Goal: Task Accomplishment & Management: Use online tool/utility

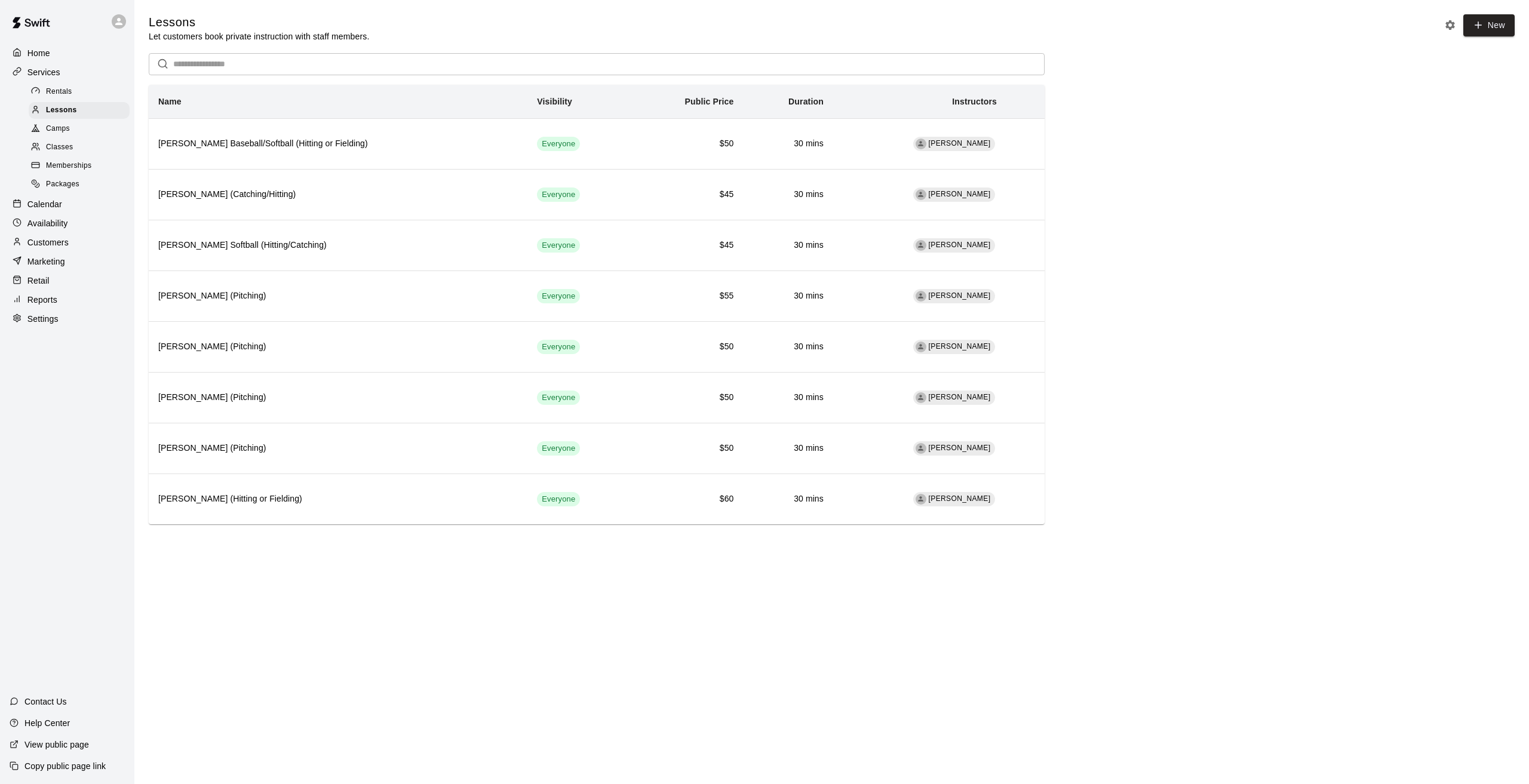
click at [65, 267] on p "Marketing" at bounding box center [46, 261] width 38 height 12
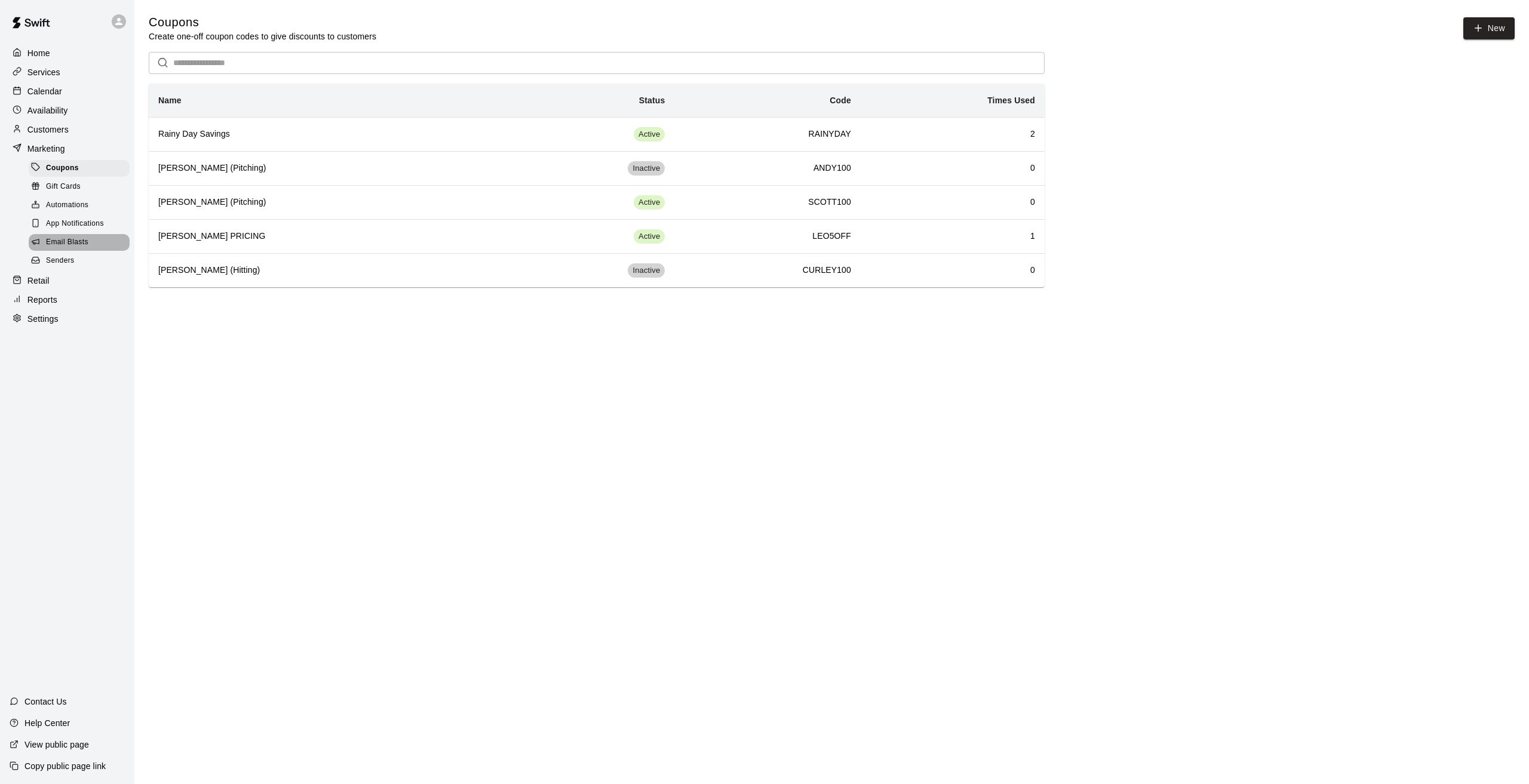
click at [72, 243] on span "Email Blasts" at bounding box center [67, 243] width 42 height 12
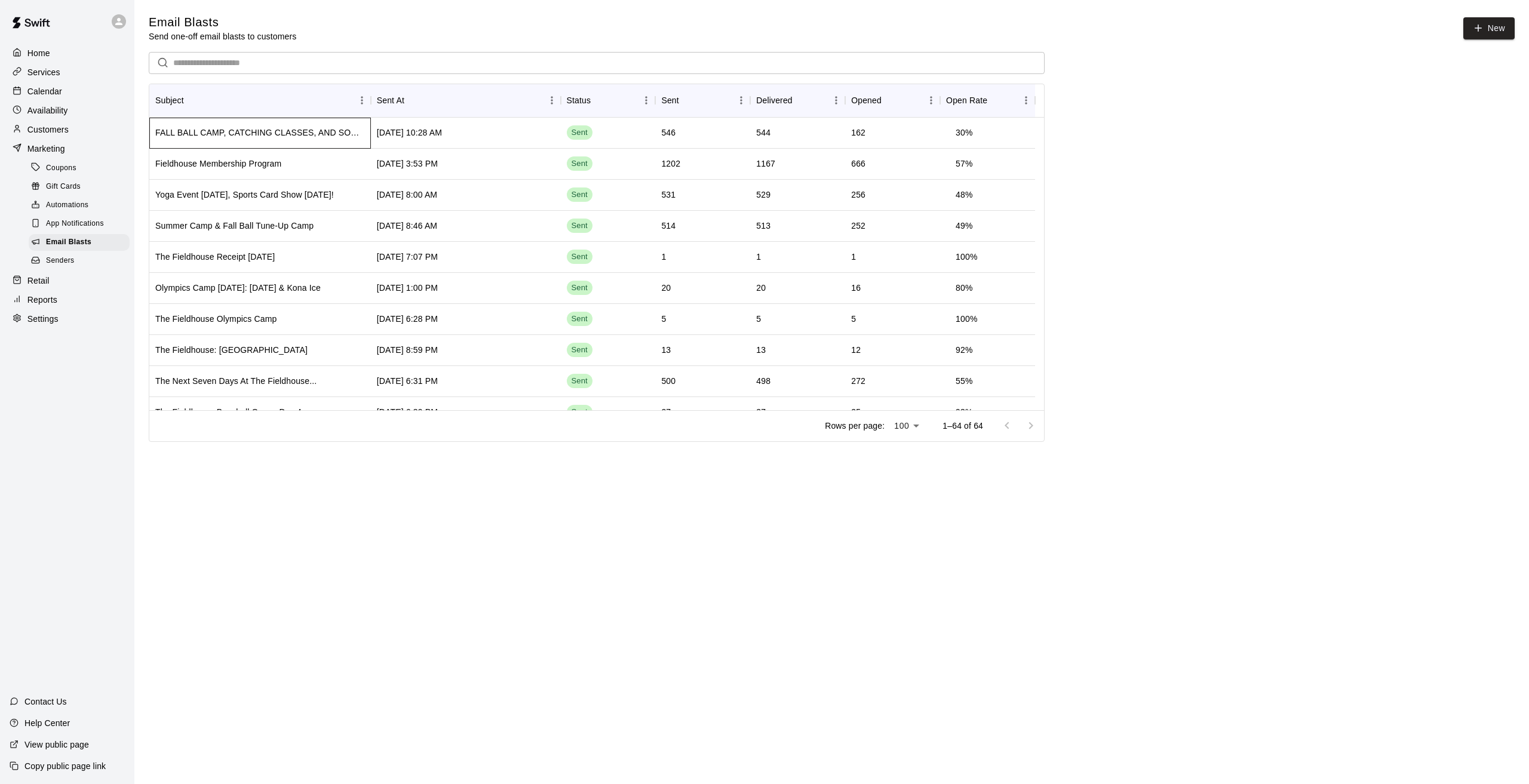
click at [290, 135] on div "FALL BALL CAMP, CATCHING CLASSES, AND SOMETHING SPOOKY AWAITS..." at bounding box center [260, 133] width 209 height 12
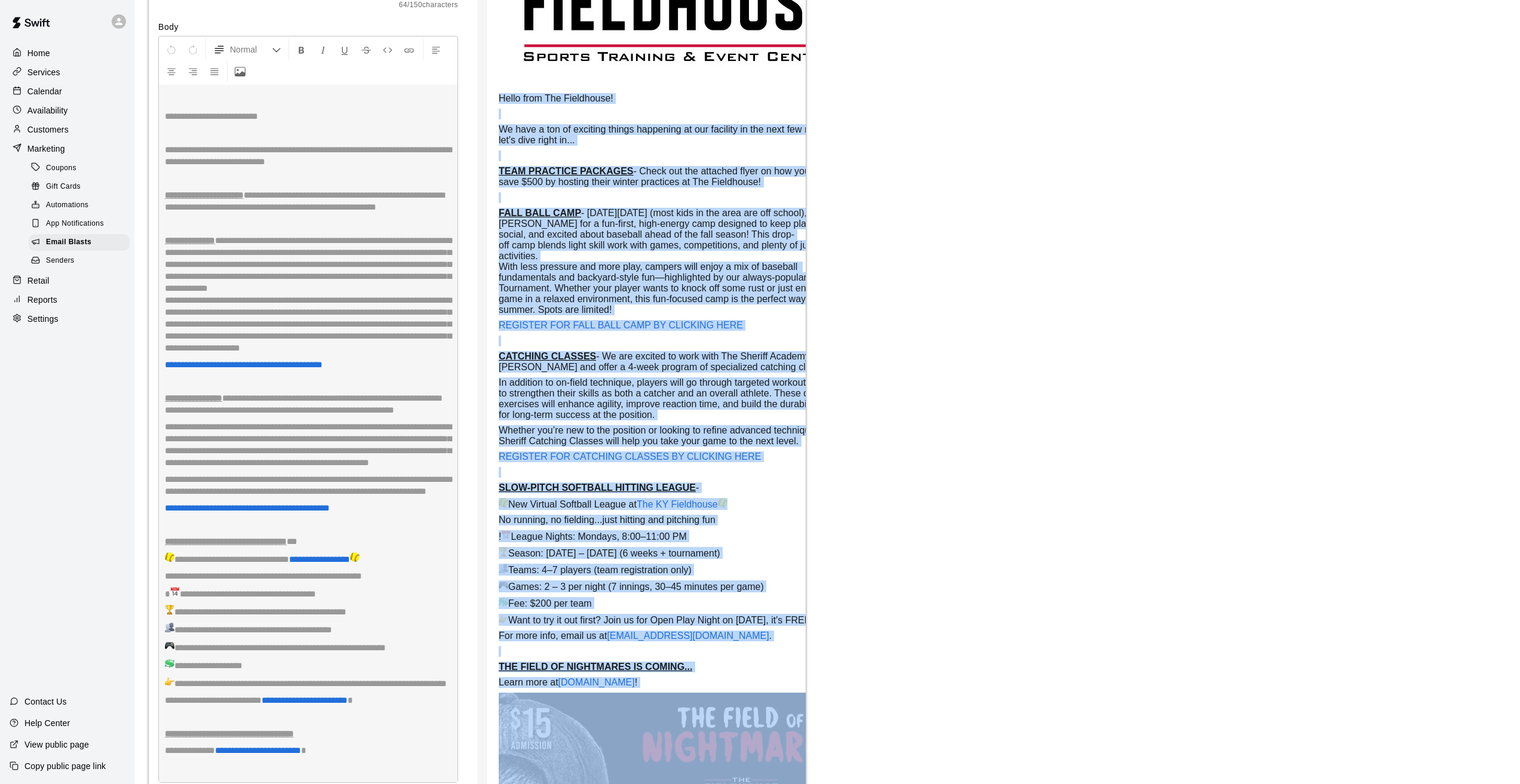
scroll to position [3734, 0]
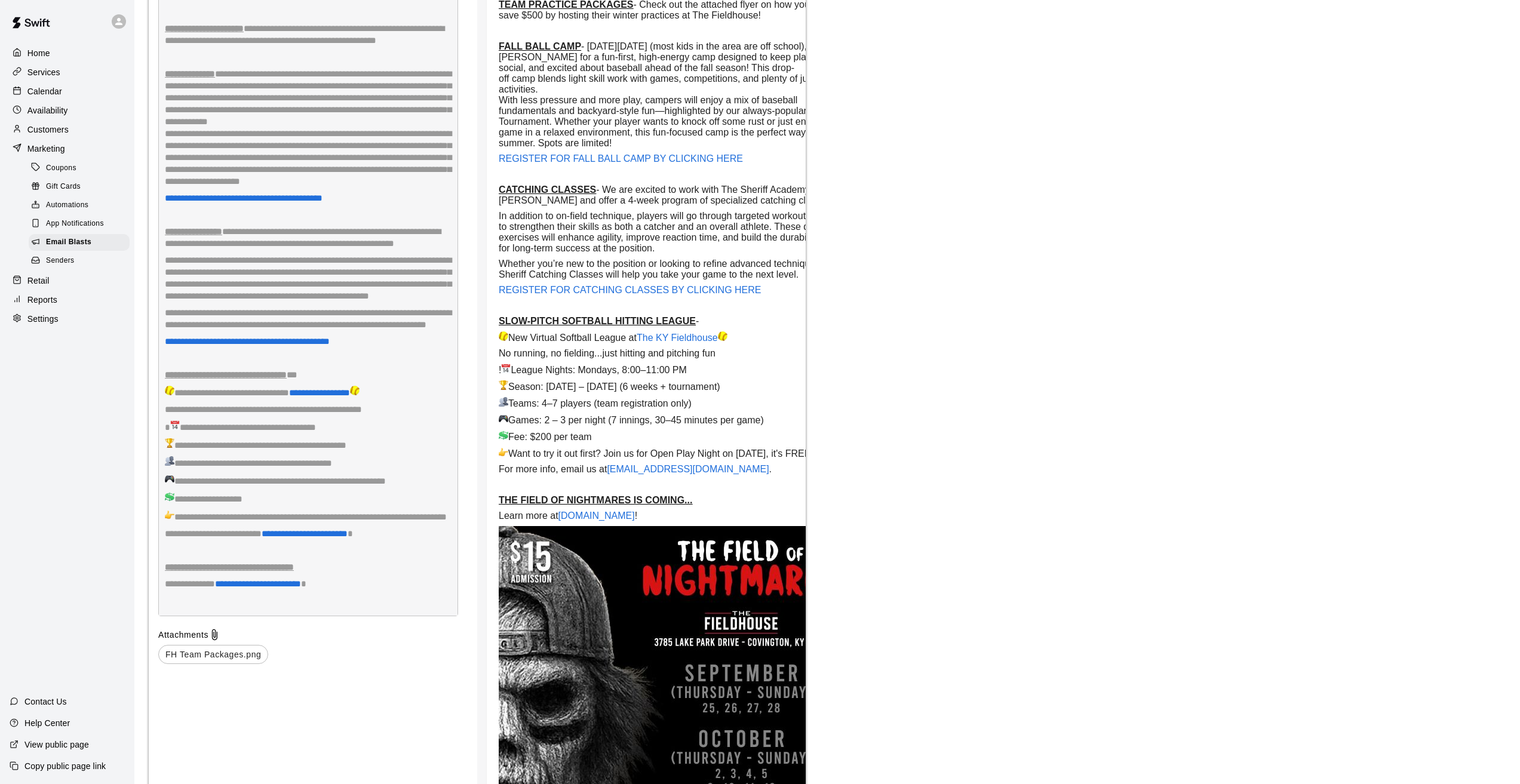
drag, startPoint x: 509, startPoint y: 127, endPoint x: 700, endPoint y: 566, distance: 478.8
click at [700, 566] on td "FALL BALL CAMP, CATCHING CLASSES, AND SOMETHING SPOOKY AWAITS... Hello from The…" at bounding box center [678, 369] width 359 height 1382
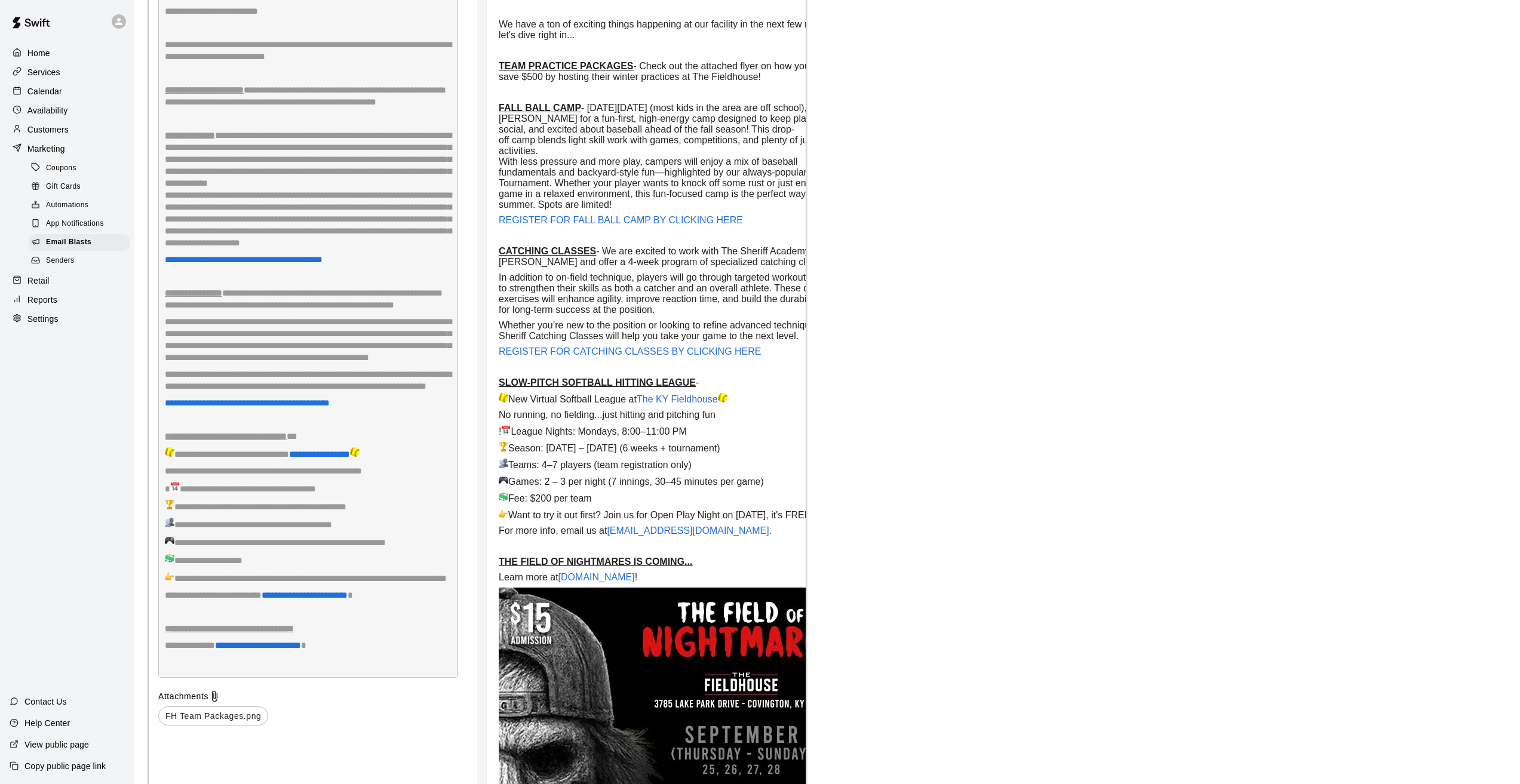
scroll to position [3674, 0]
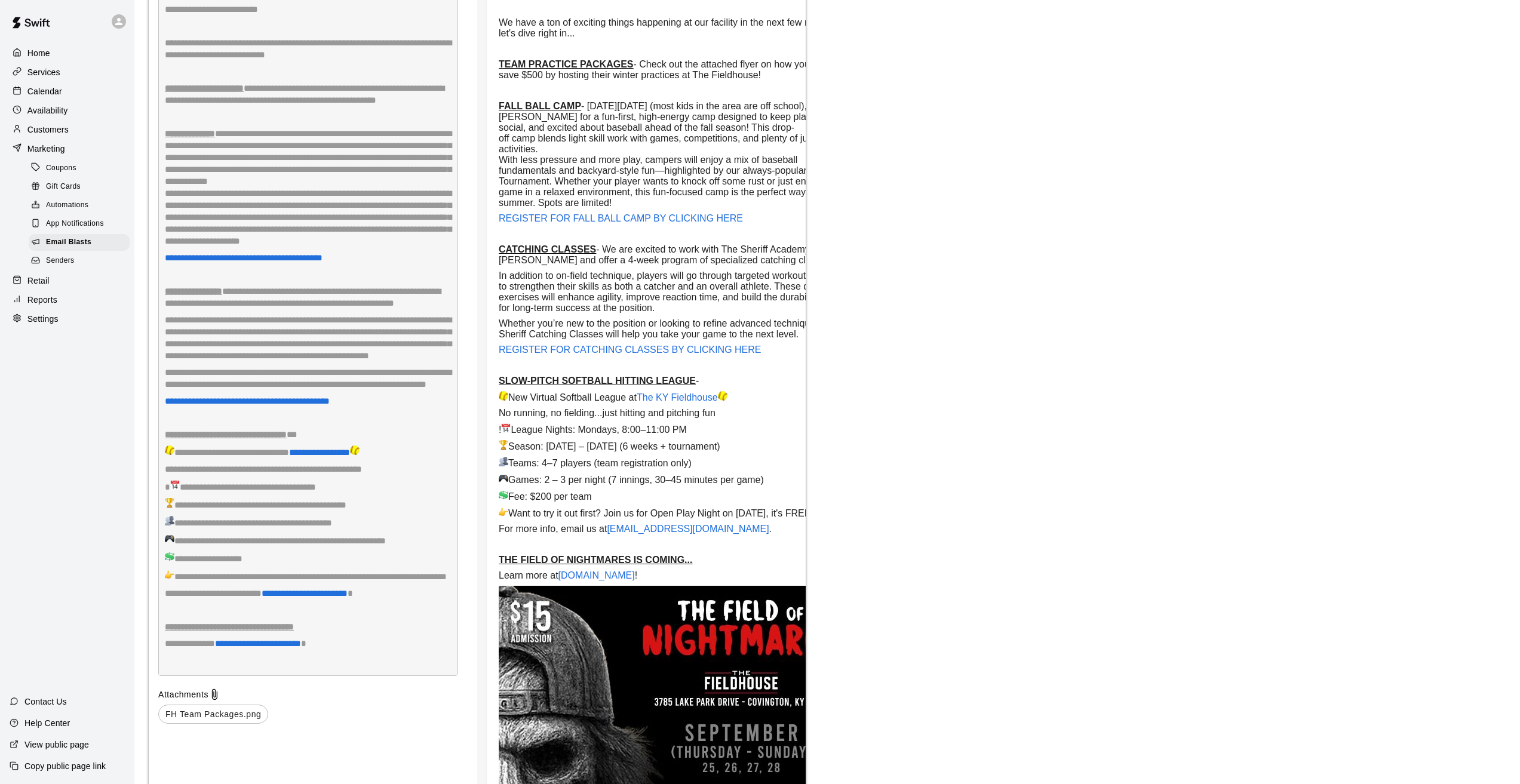
click at [570, 244] on strong "CATCHING CLASSES" at bounding box center [547, 249] width 97 height 10
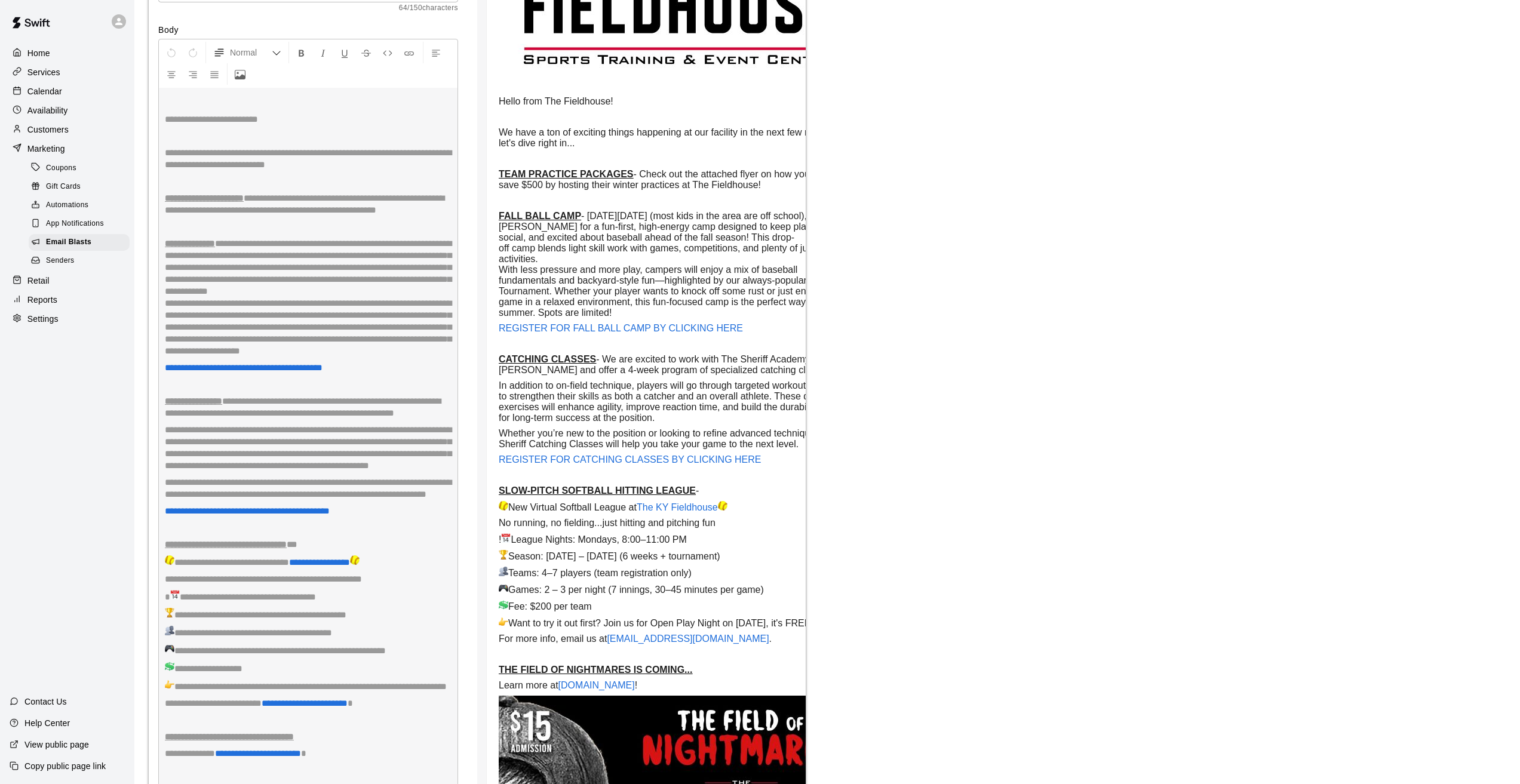
scroll to position [3554, 0]
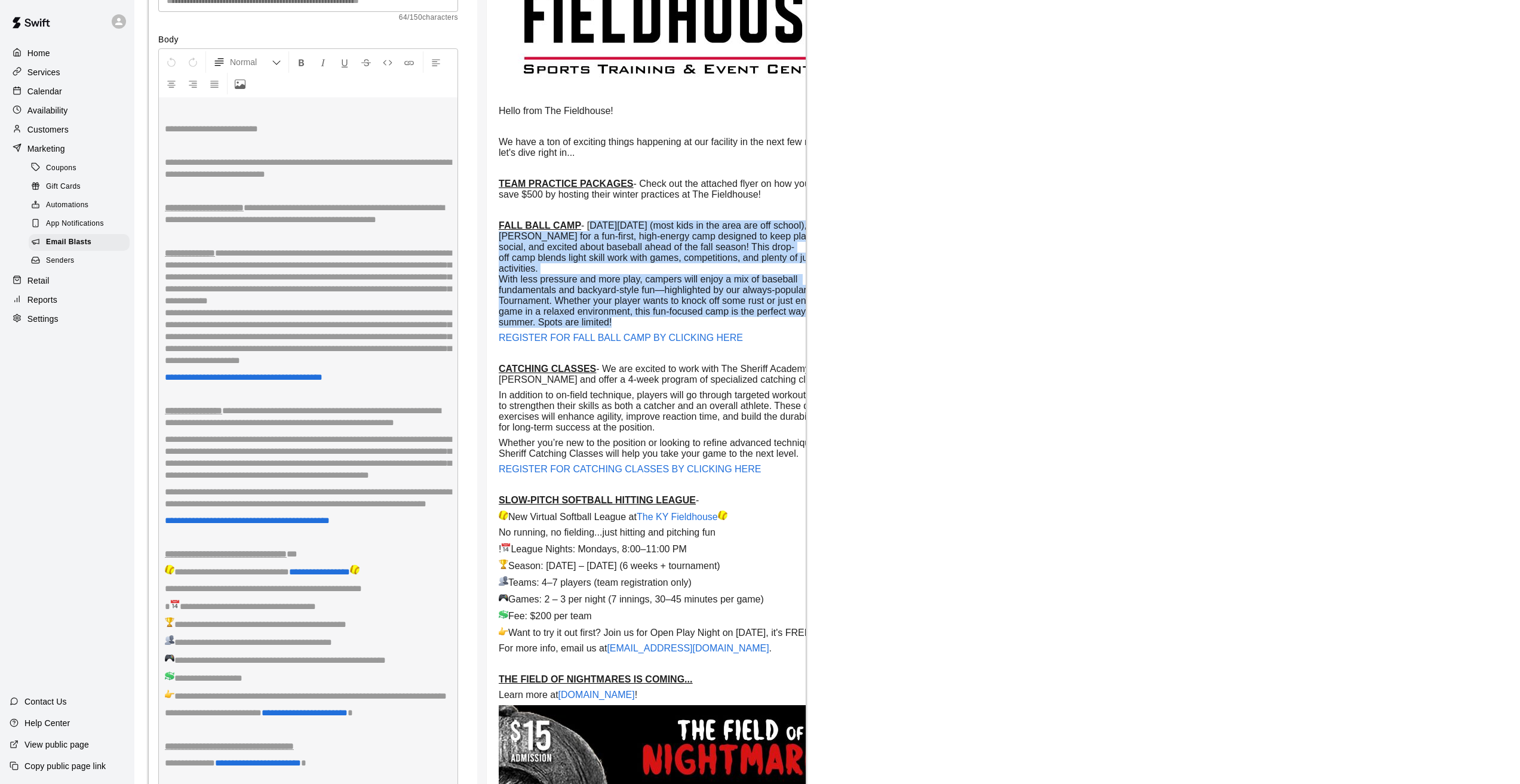
drag, startPoint x: 698, startPoint y: 252, endPoint x: 594, endPoint y: 122, distance: 166.5
click at [594, 220] on p "FALL BALL CAMP - [DATE][DATE] (most kids in the area are off school), join [PER…" at bounding box center [678, 274] width 359 height 108
copy p "[DATE][DATE] (most kids in the area are off school), join [PERSON_NAME] for a f…"
click at [25, 71] on div at bounding box center [20, 72] width 15 height 11
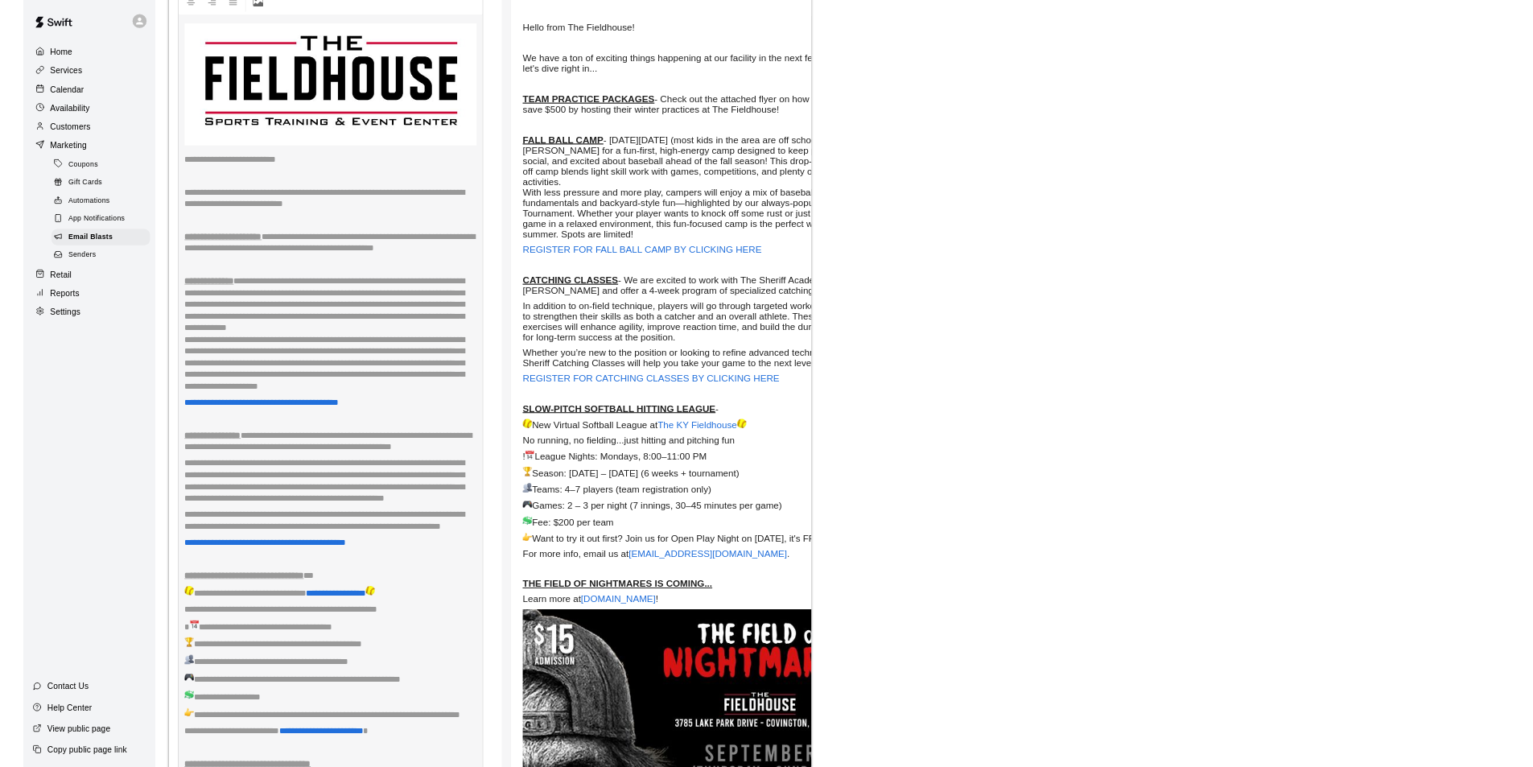
scroll to position [4907, 0]
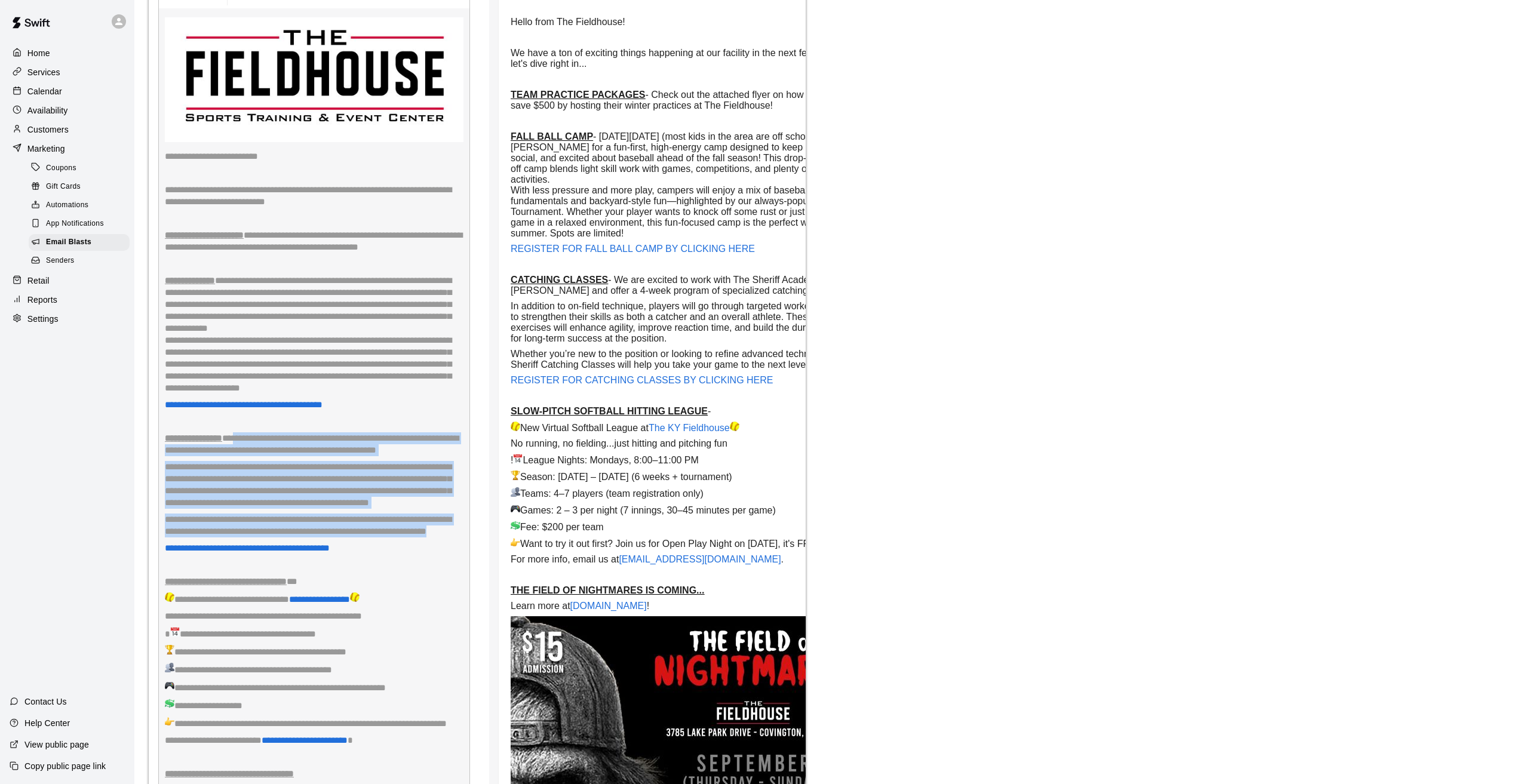
drag, startPoint x: 258, startPoint y: 434, endPoint x: 324, endPoint y: 551, distance: 134.3
click at [324, 551] on div "**********" at bounding box center [314, 536] width 312 height 1154
copy div "**********"
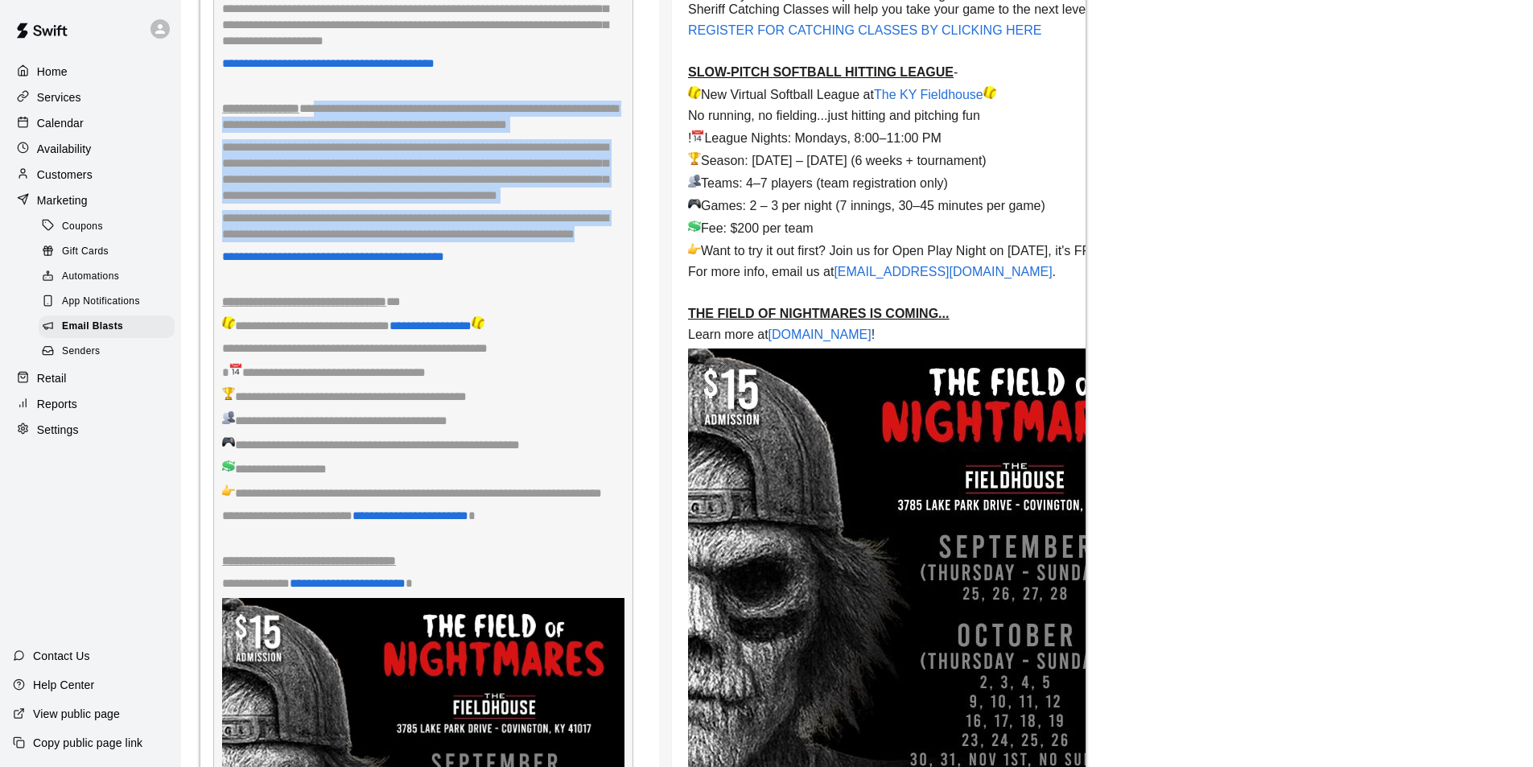
scroll to position [5390, 0]
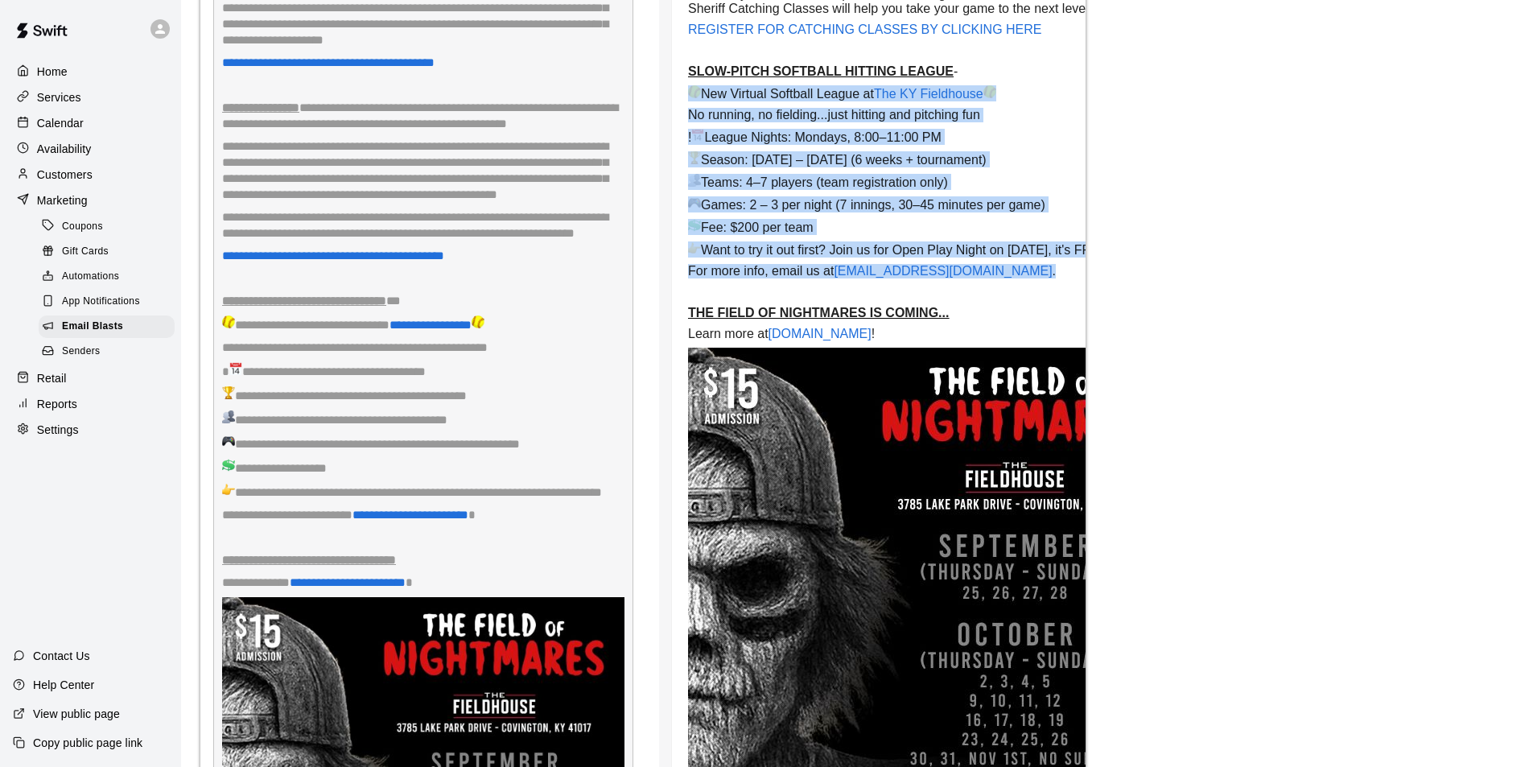
drag, startPoint x: 1015, startPoint y: 363, endPoint x: 694, endPoint y: 176, distance: 371.3
click at [694, 176] on td "Hello from The Fieldhouse! We have a ton of exciting things happening at our fa…" at bounding box center [929, 80] width 483 height 1505
copy td "New Virtual Softball League at The KY Fieldhouse No running, no fielding...just…"
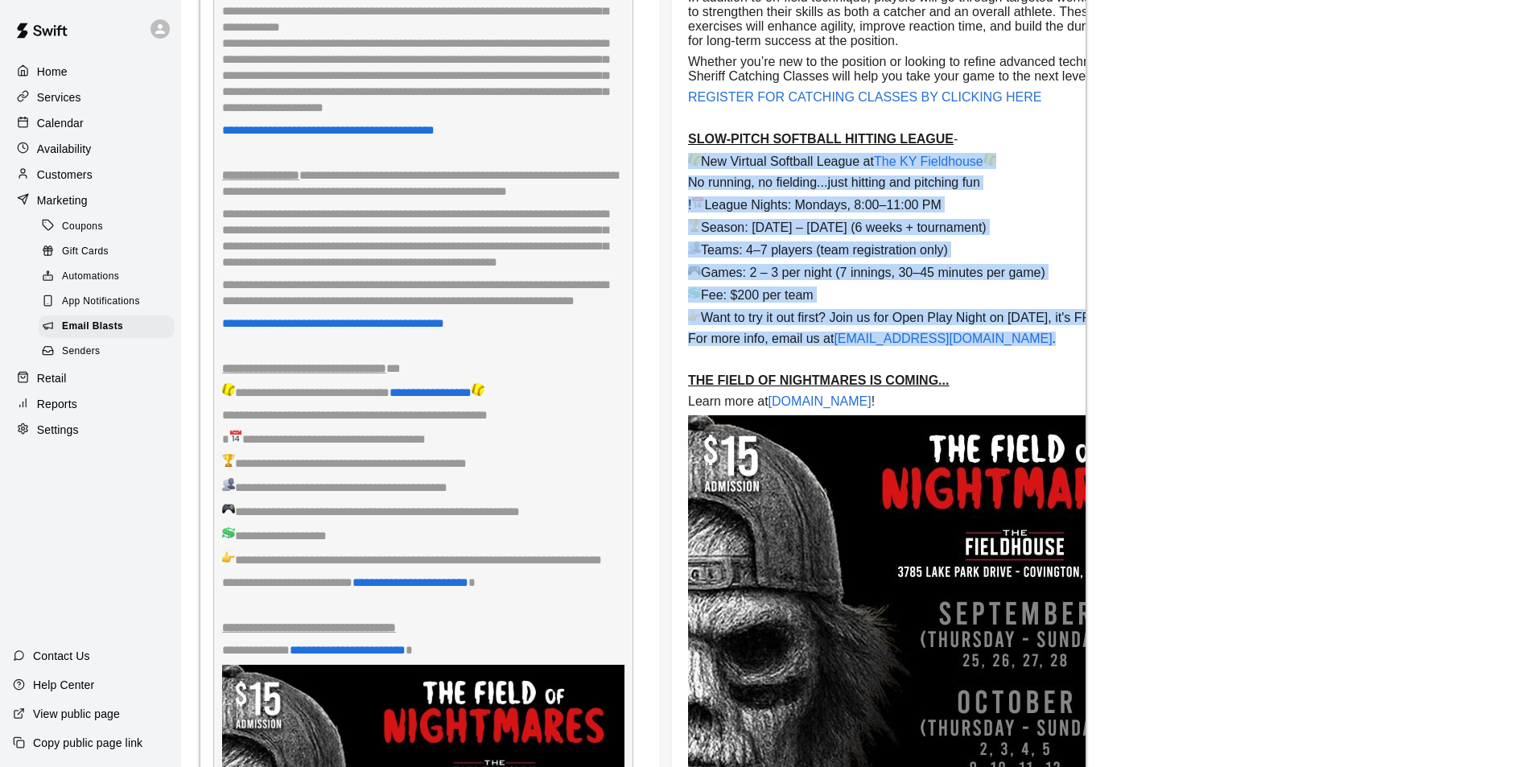
scroll to position [5310, 0]
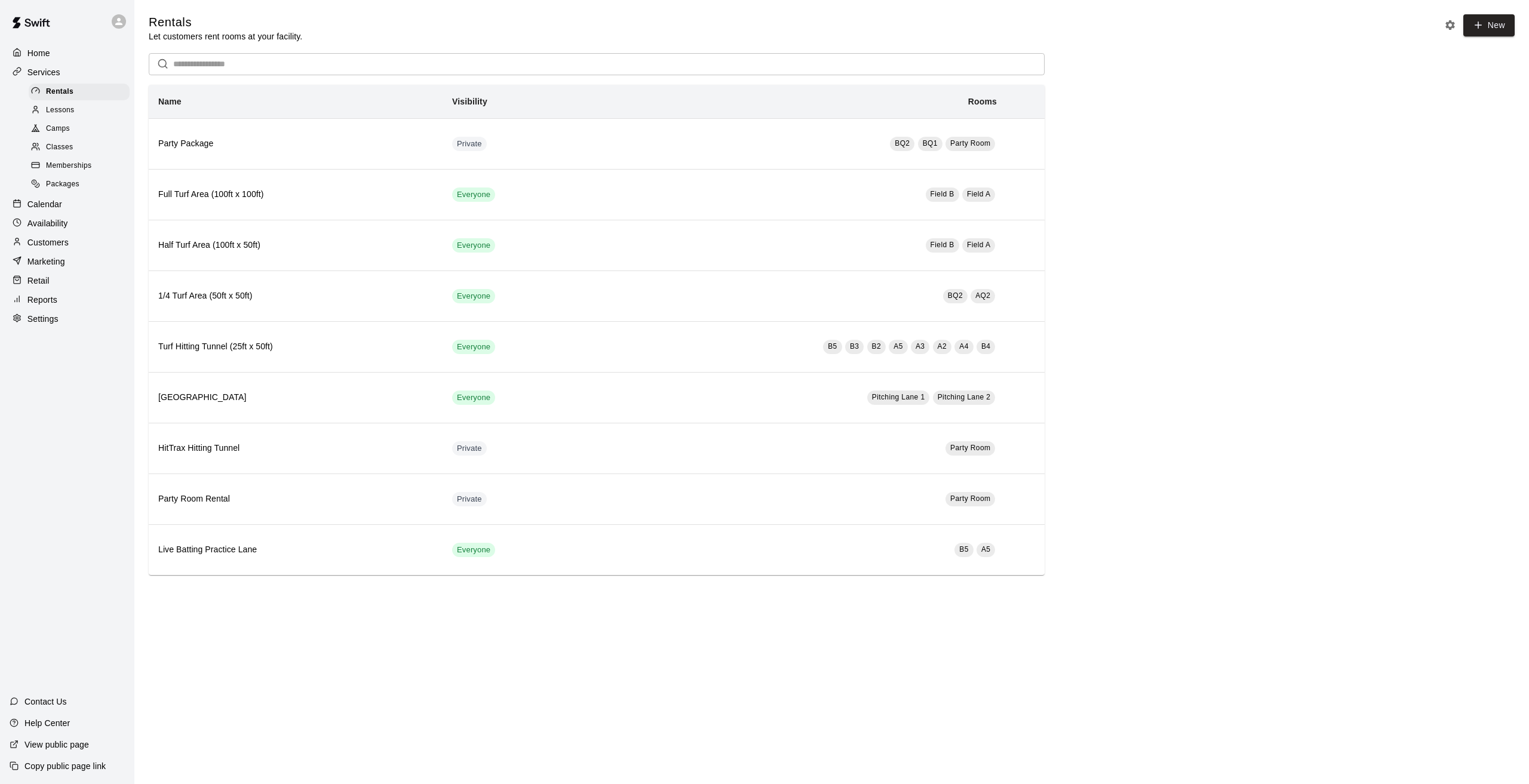
click at [56, 129] on span "Camps" at bounding box center [58, 129] width 24 height 12
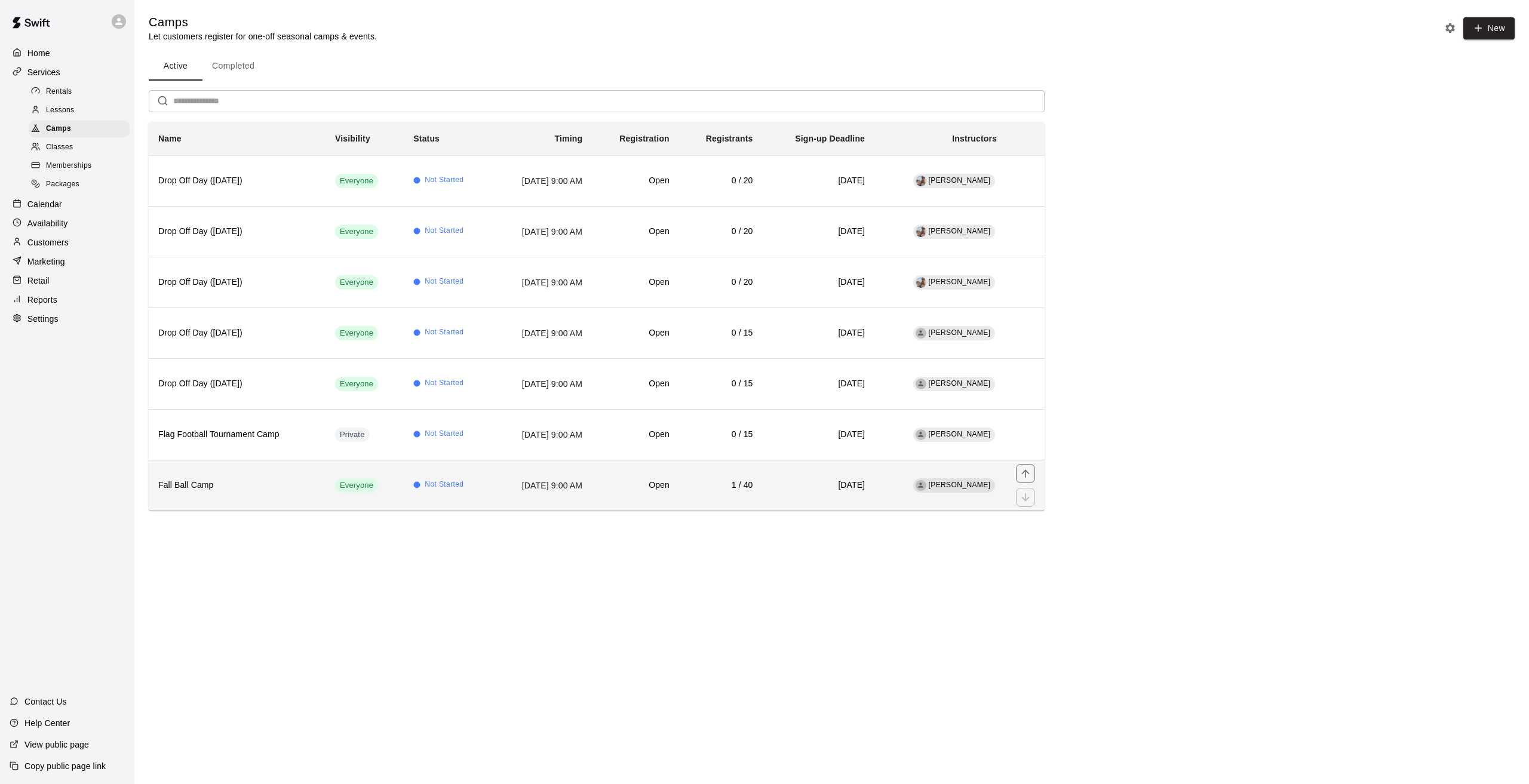
click at [247, 492] on th "Fall Ball Camp" at bounding box center [237, 485] width 177 height 50
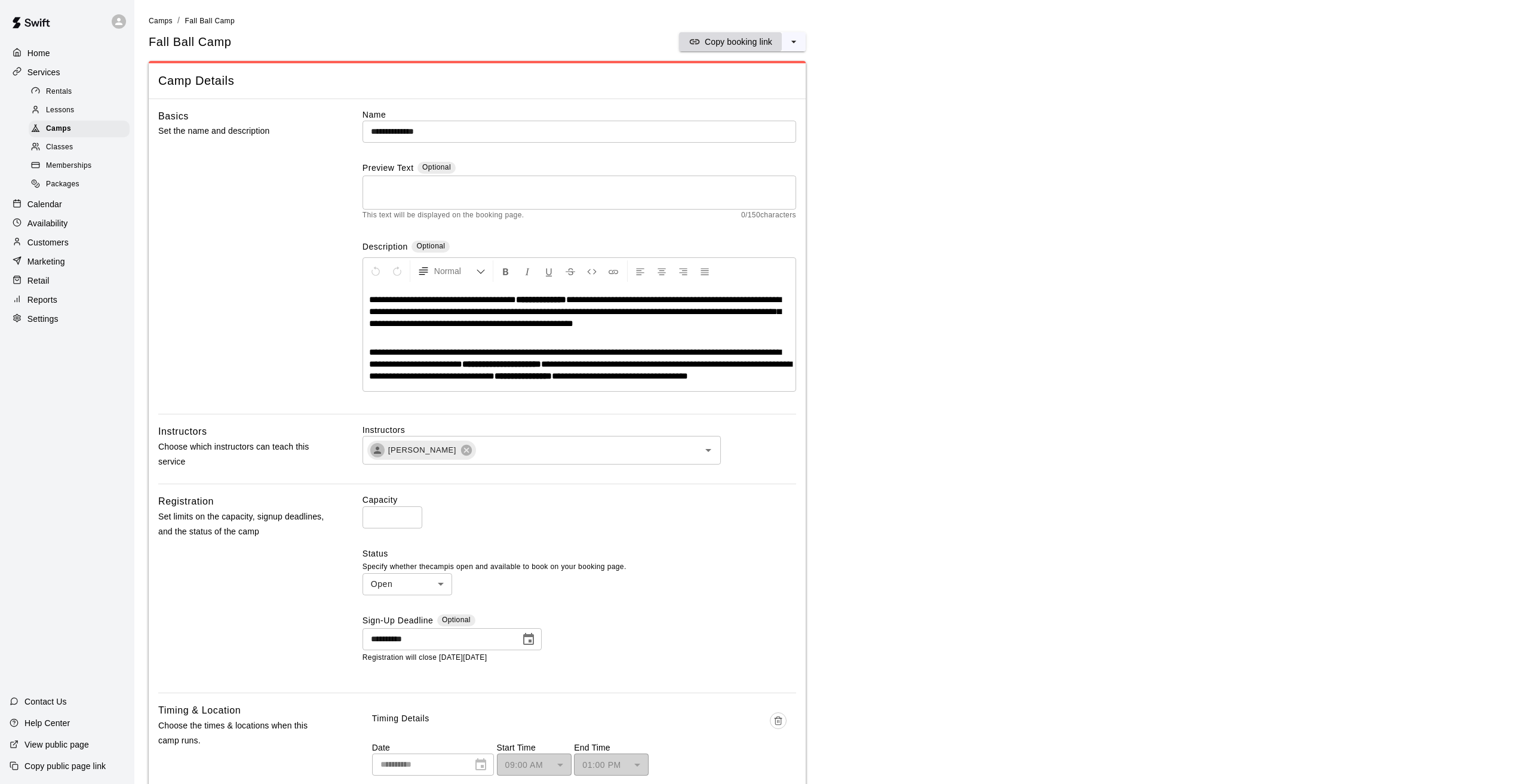
click at [738, 41] on p "Copy booking link" at bounding box center [738, 42] width 68 height 12
click at [67, 148] on span "Classes" at bounding box center [59, 148] width 27 height 12
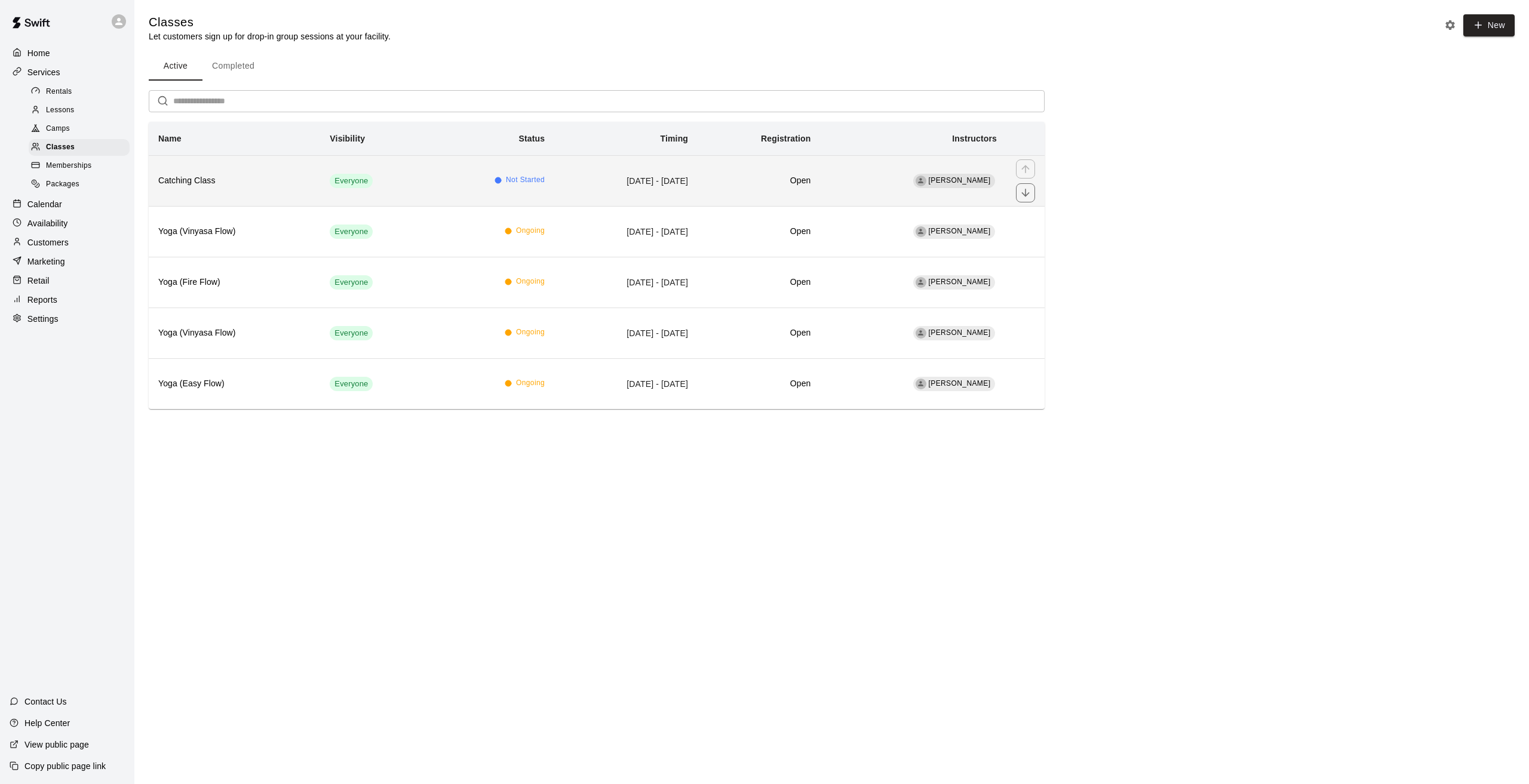
click at [252, 194] on th "Catching Class" at bounding box center [234, 180] width 172 height 50
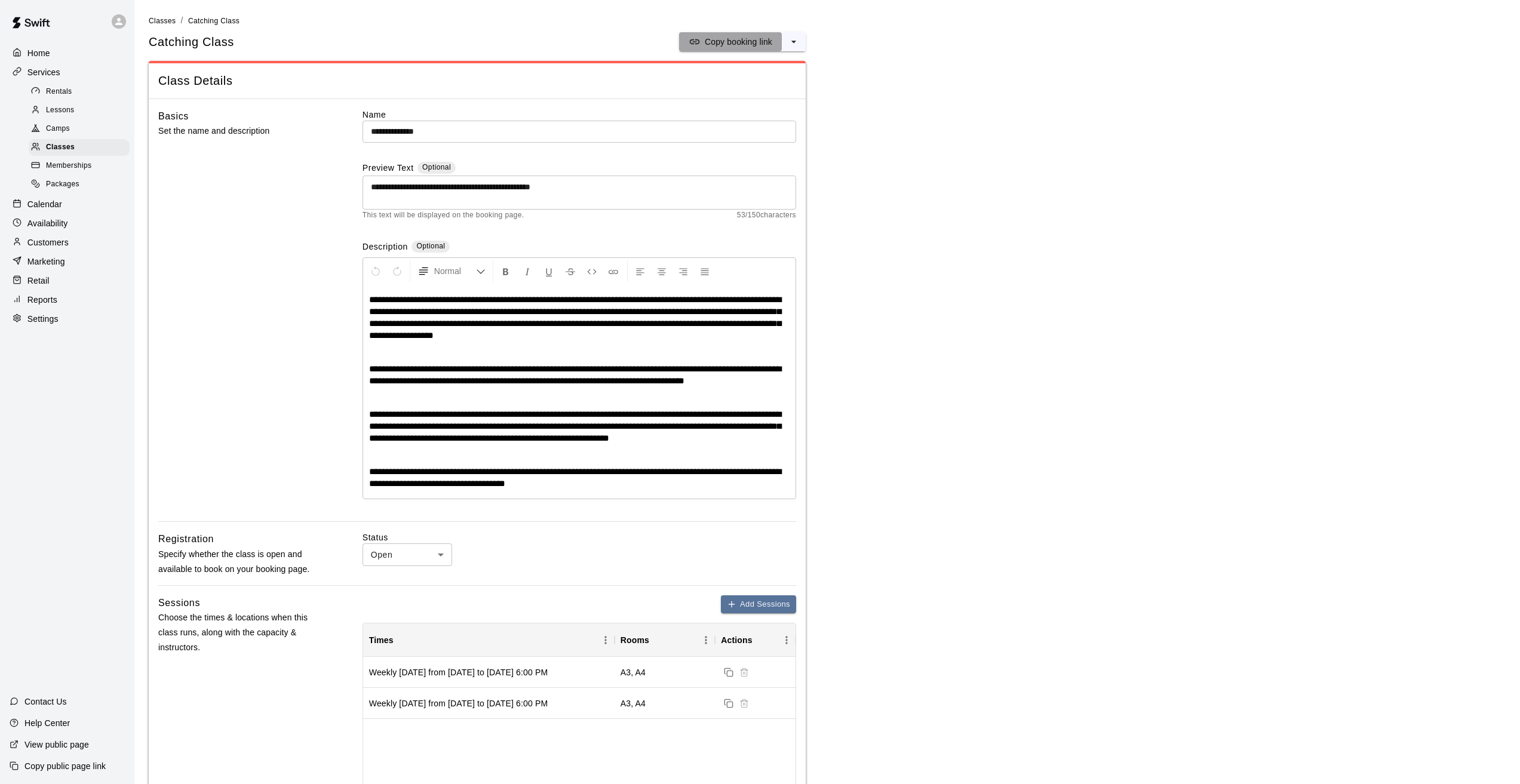
click at [731, 45] on p "Copy booking link" at bounding box center [738, 42] width 68 height 12
